Goal: Contribute content

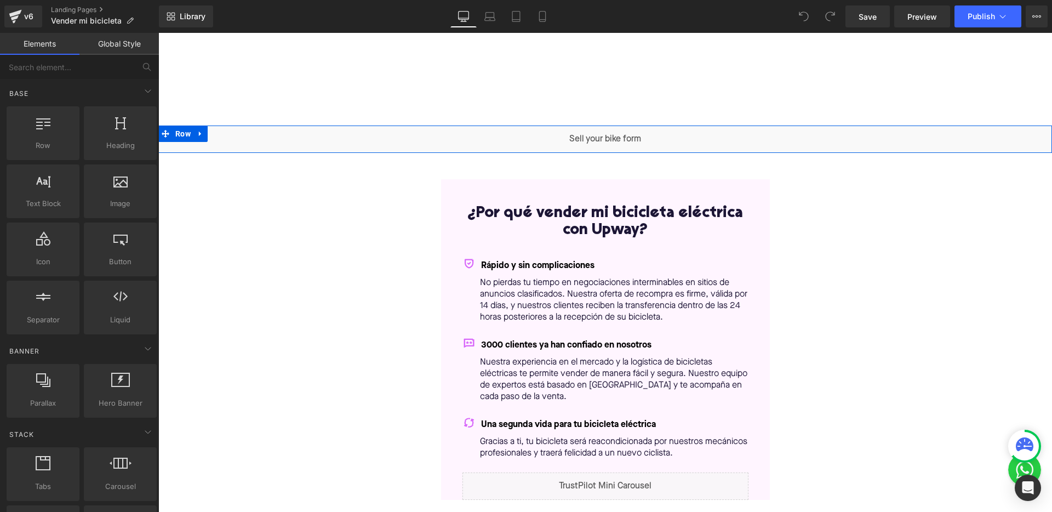
click at [615, 135] on div "Liquid" at bounding box center [604, 138] width 893 height 27
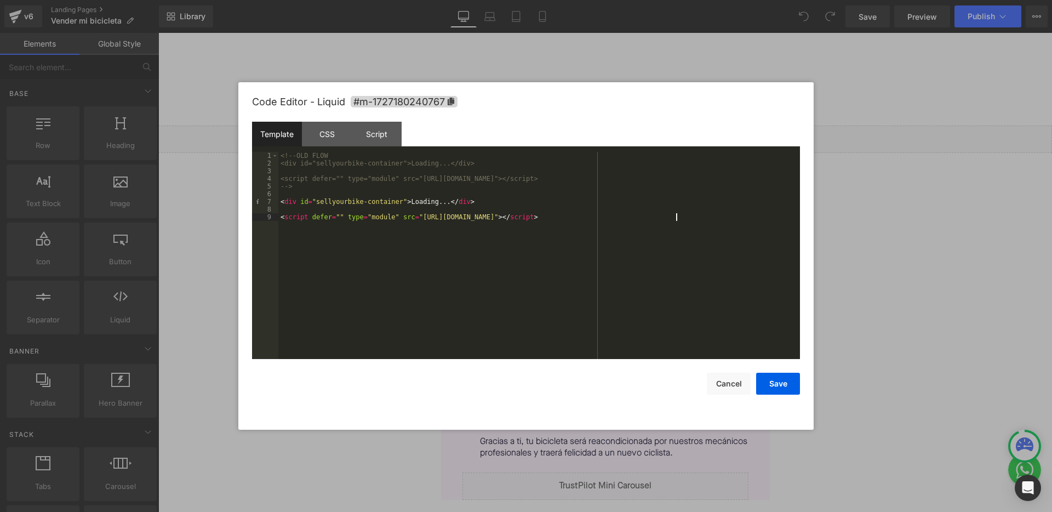
click at [677, 219] on div "<!-- OLD FLOW <div id="sellyourbike-container">Loading...</div> <script defer="…" at bounding box center [538, 263] width 521 height 222
click at [404, 204] on div "<!-- OLD FLOW <div id="sellyourbike-container">Loading...</div> <script defer="…" at bounding box center [538, 263] width 521 height 222
click at [787, 385] on button "Save" at bounding box center [778, 383] width 44 height 22
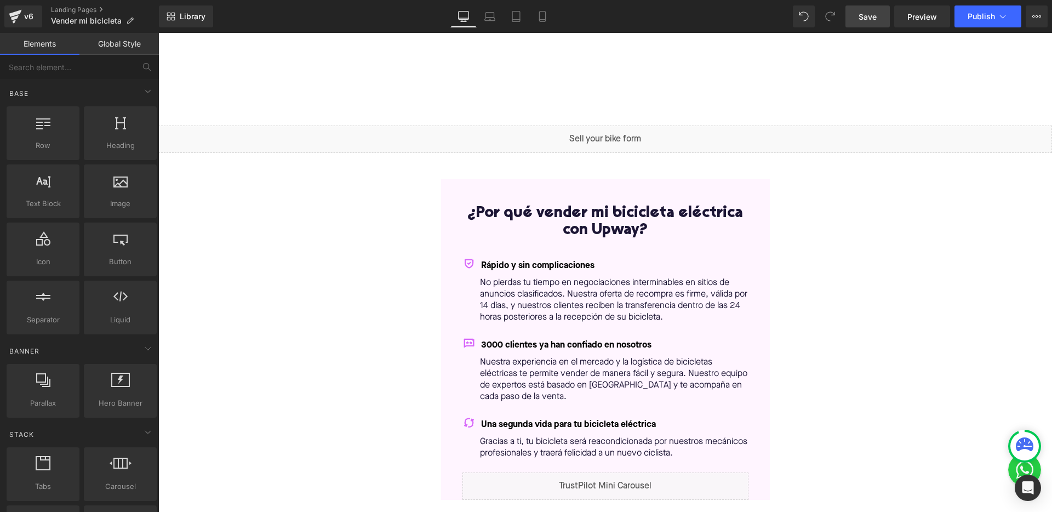
click at [854, 8] on link "Save" at bounding box center [867, 16] width 44 height 22
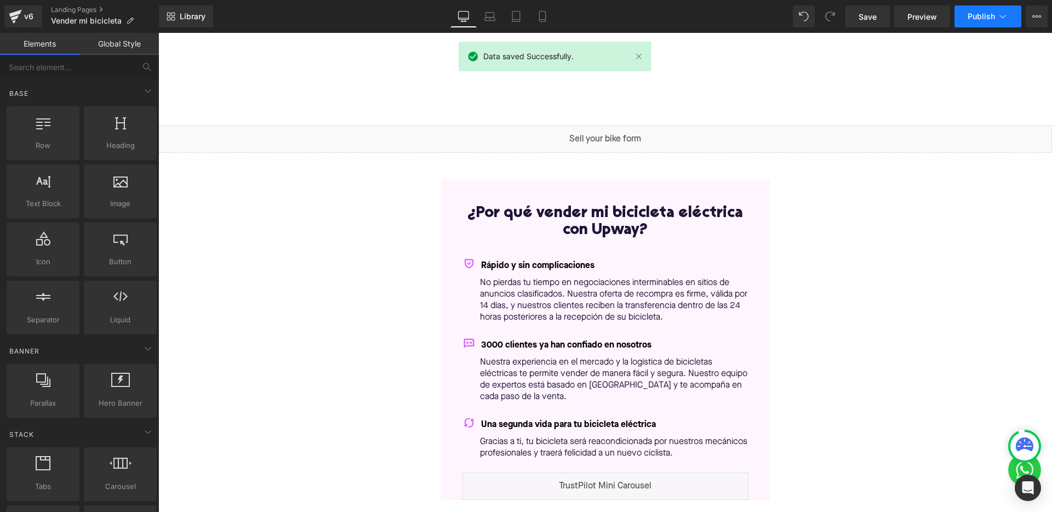
click at [976, 20] on span "Publish" at bounding box center [980, 16] width 27 height 9
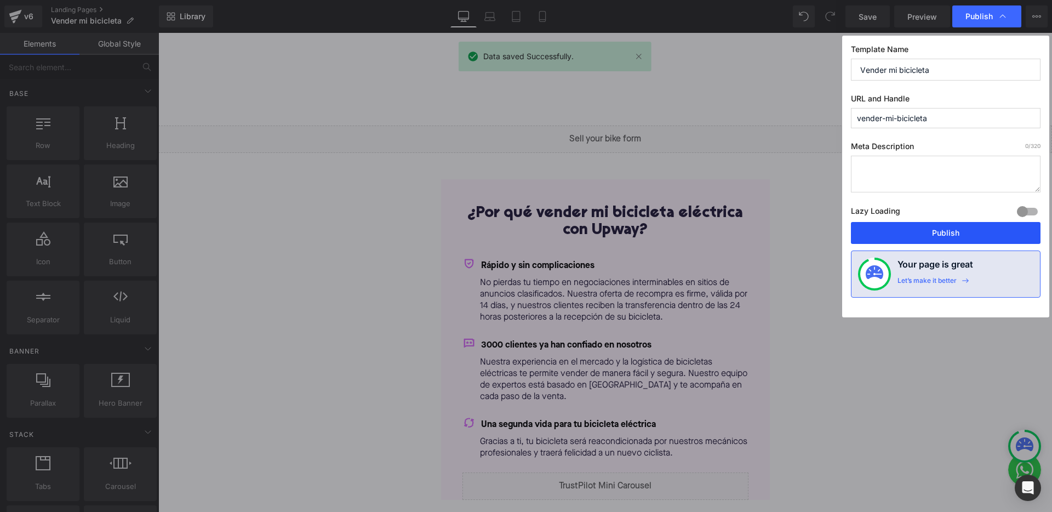
click at [918, 233] on button "Publish" at bounding box center [946, 233] width 190 height 22
